Goal: Navigation & Orientation: Find specific page/section

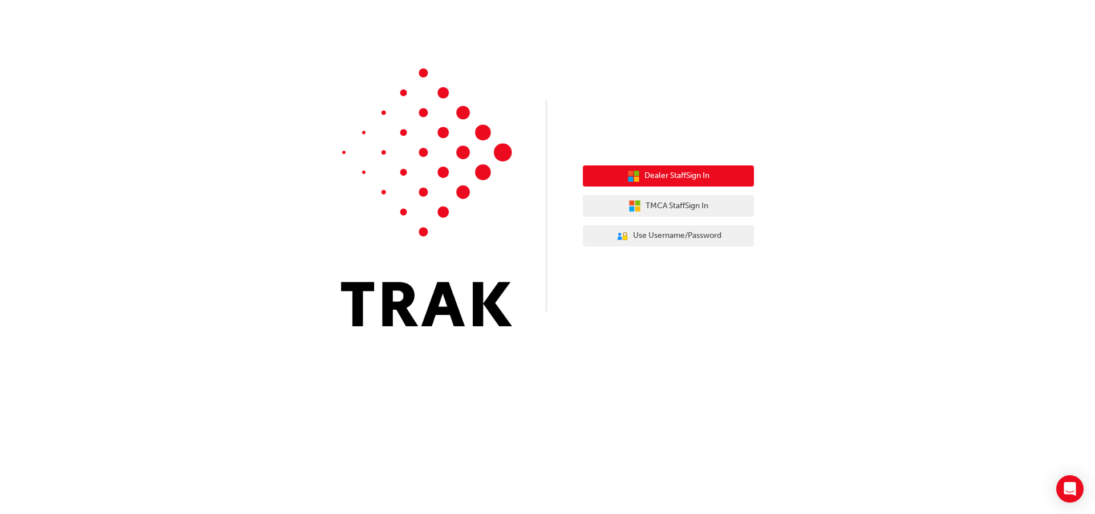
click at [695, 180] on span "Dealer Staff Sign In" at bounding box center [676, 175] width 65 height 13
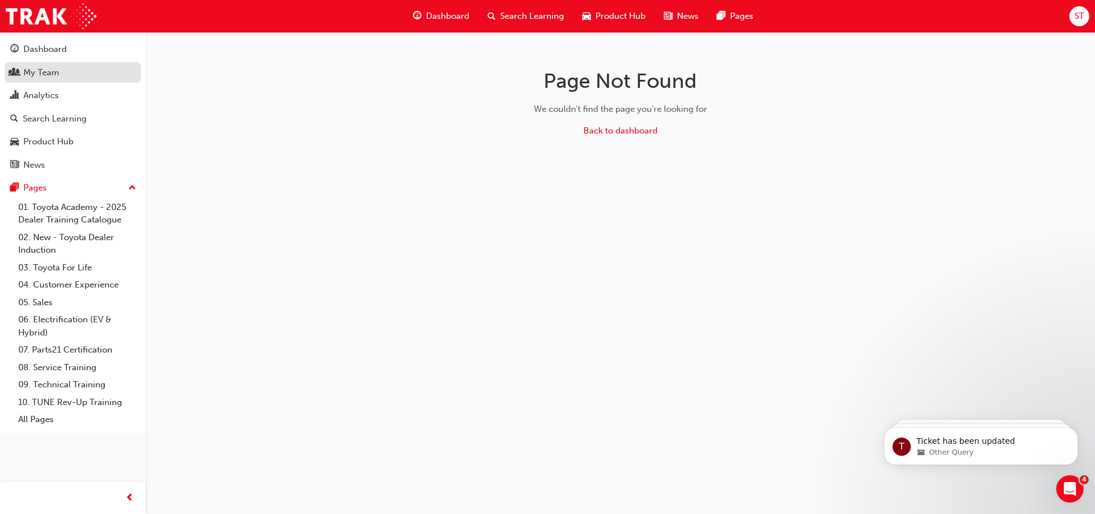
click at [50, 73] on div "My Team" at bounding box center [41, 72] width 36 height 13
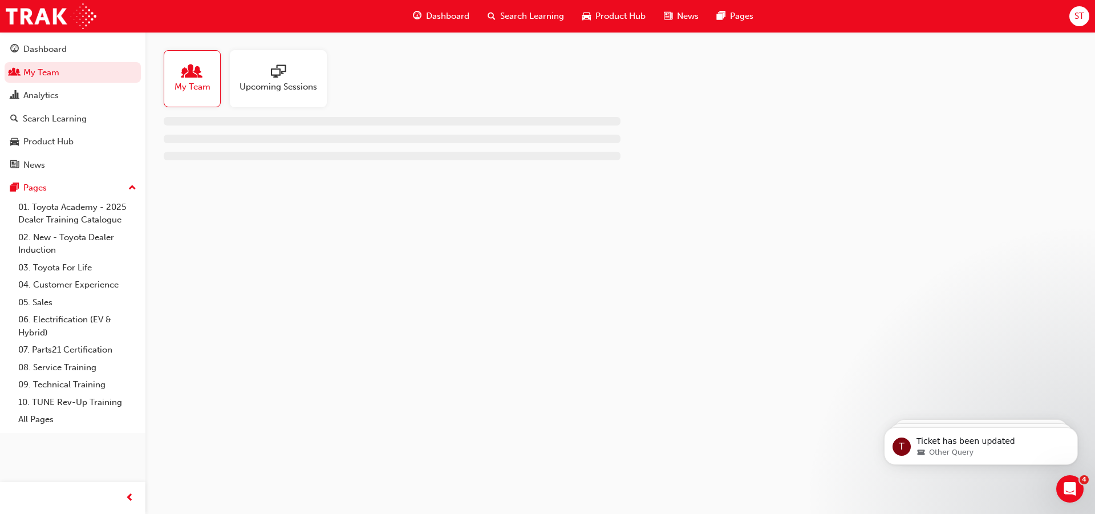
click at [275, 74] on span "sessionType_ONLINE_URL-icon" at bounding box center [278, 72] width 15 height 16
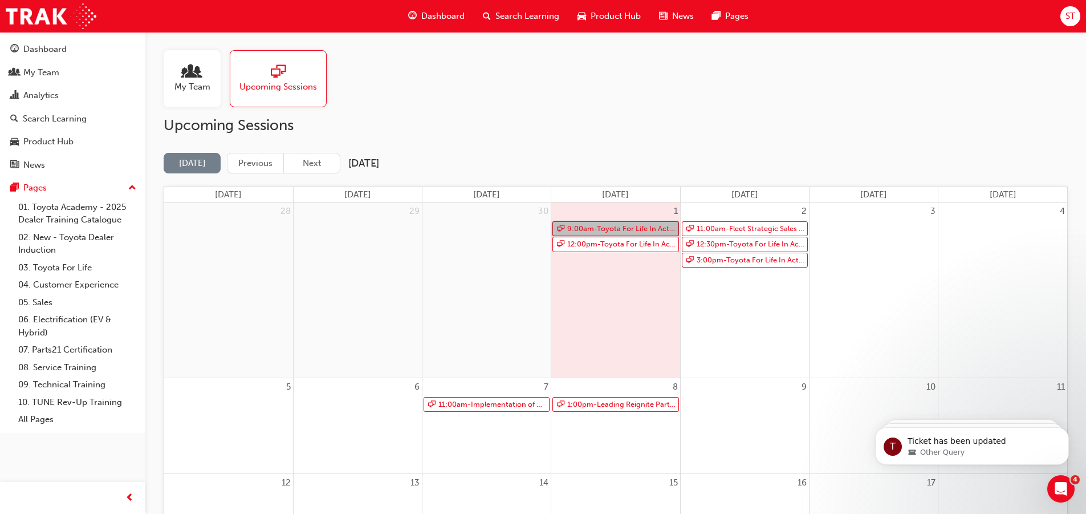
click at [588, 227] on link "9:00am - Toyota For Life In Action - Virtual Classroom" at bounding box center [615, 228] width 126 height 15
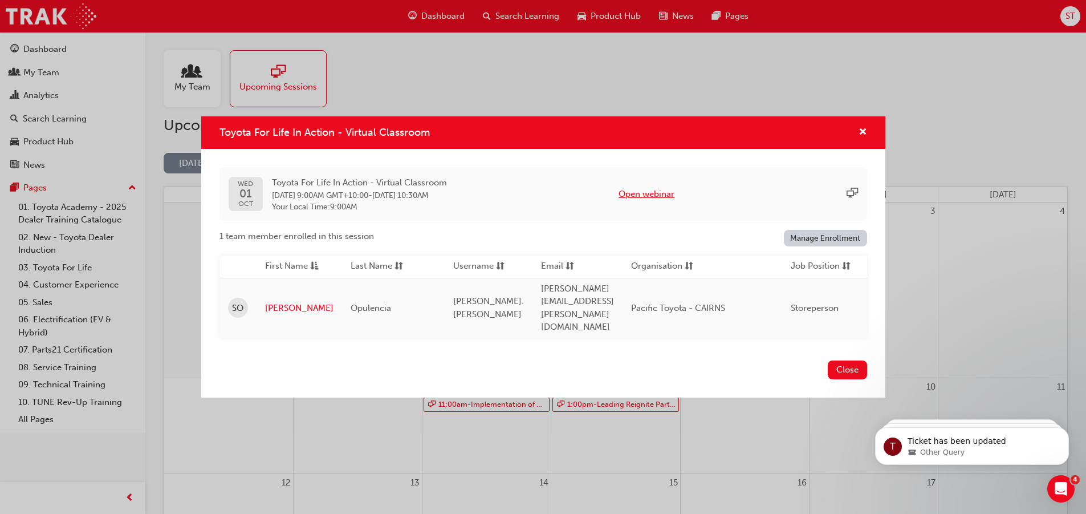
click at [673, 201] on button "Open webinar" at bounding box center [647, 194] width 56 height 13
